Goal: Task Accomplishment & Management: Use online tool/utility

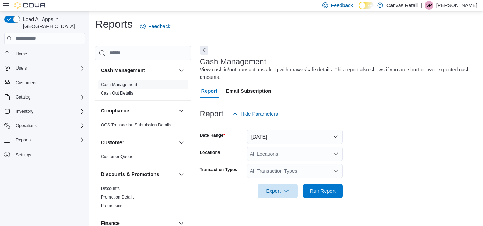
scroll to position [9, 0]
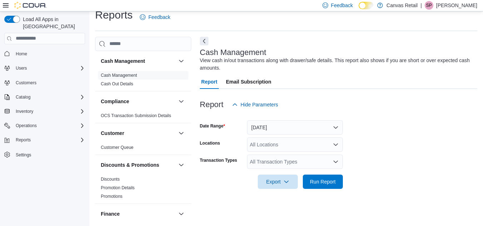
click at [320, 144] on div "All Locations" at bounding box center [295, 145] width 96 height 14
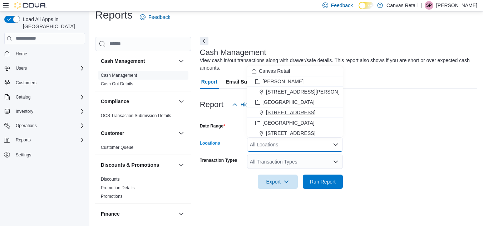
click at [283, 111] on span "[STREET_ADDRESS]" at bounding box center [290, 112] width 49 height 7
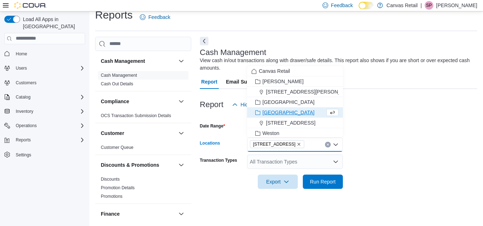
click at [272, 165] on div "All Transaction Types" at bounding box center [295, 162] width 96 height 14
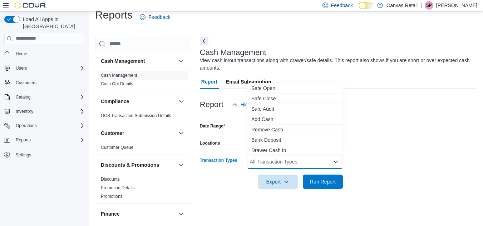
click at [401, 98] on div "Report Hide Parameters" at bounding box center [339, 105] width 278 height 14
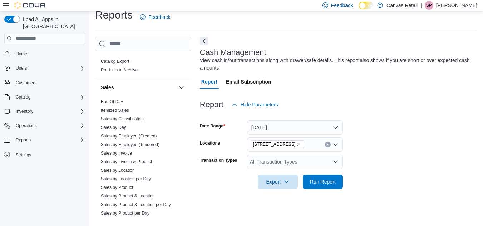
scroll to position [485, 0]
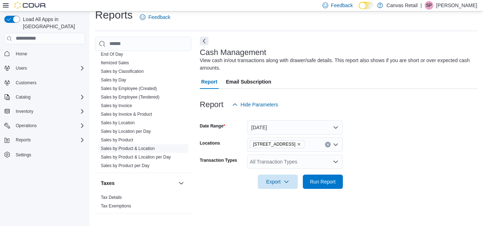
click at [132, 148] on link "Sales by Product & Location" at bounding box center [128, 148] width 54 height 5
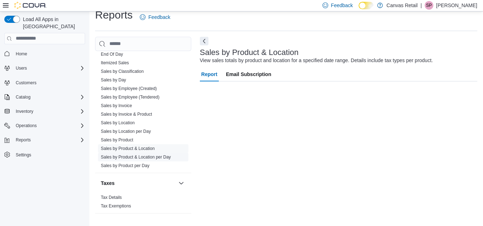
click at [163, 161] on span "Sales by Product & Location per Day" at bounding box center [143, 157] width 90 height 9
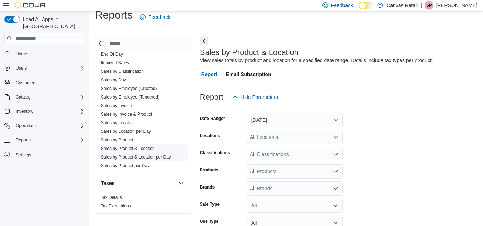
scroll to position [16, 0]
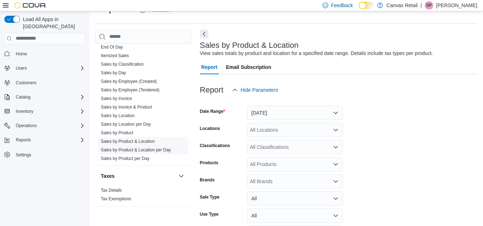
click at [163, 157] on ul "End Of Day Itemized Sales Sales by Classification Sales by Day Sales by Employe…" at bounding box center [143, 103] width 90 height 120
click at [302, 111] on button "[DATE]" at bounding box center [295, 113] width 96 height 14
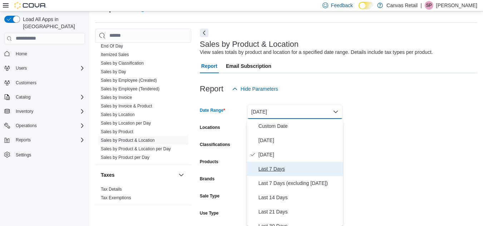
click at [268, 163] on button "Last 7 Days" at bounding box center [295, 169] width 96 height 14
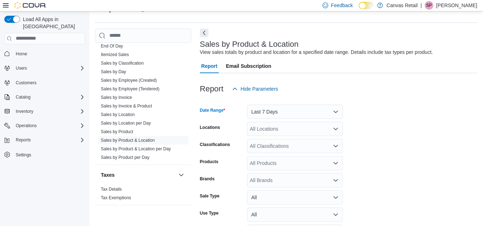
click at [270, 132] on div "All Locations" at bounding box center [295, 129] width 96 height 14
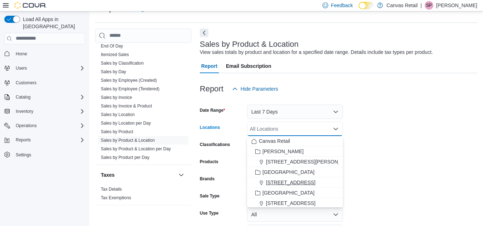
click at [275, 184] on span "[STREET_ADDRESS]" at bounding box center [290, 182] width 49 height 7
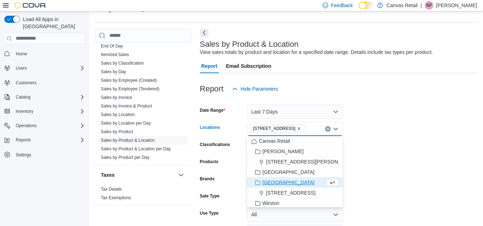
click at [389, 134] on form "Date Range Last 7 Days Locations [STREET_ADDRESS] Combo box. Selected. [STREET_…" at bounding box center [339, 177] width 278 height 163
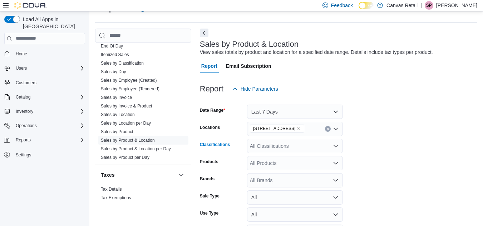
click at [283, 148] on div "All Classifications" at bounding box center [295, 146] width 96 height 14
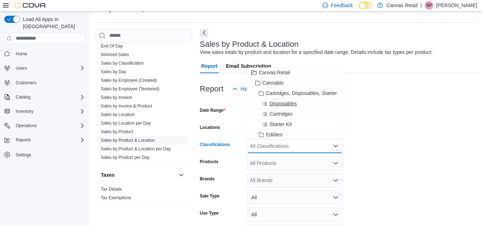
click at [271, 101] on span "Disposables" at bounding box center [283, 103] width 27 height 7
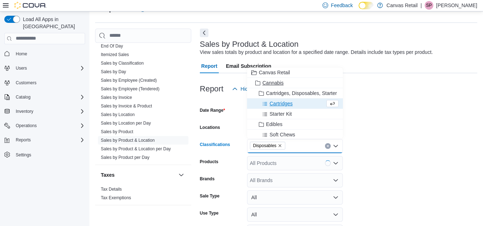
click at [273, 82] on span "Cannabis" at bounding box center [273, 82] width 21 height 7
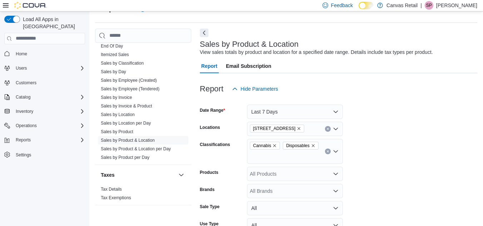
click at [472, 172] on form "Date Range Last 7 Days Locations [STREET_ADDRESS] Classifications Cannabis Disp…" at bounding box center [339, 183] width 278 height 174
click at [313, 146] on icon "Remove Disposables from selection in this group" at bounding box center [313, 146] width 3 height 3
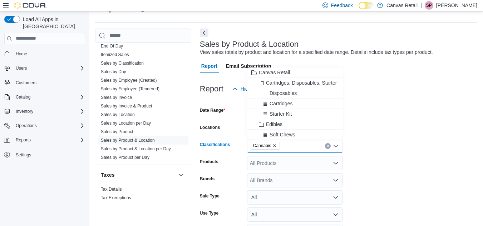
click at [410, 154] on form "Date Range Last 7 Days Locations [STREET_ADDRESS] Classifications Cannabis Comb…" at bounding box center [339, 177] width 278 height 163
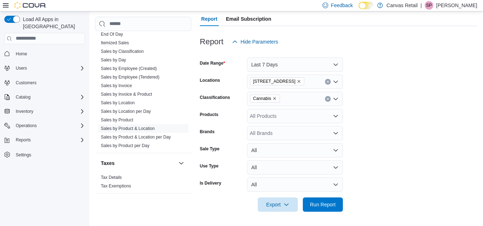
scroll to position [65, 0]
click at [322, 205] on span "Run Report" at bounding box center [323, 204] width 26 height 7
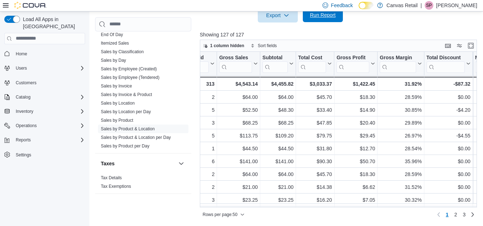
scroll to position [0, 385]
